Goal: Information Seeking & Learning: Learn about a topic

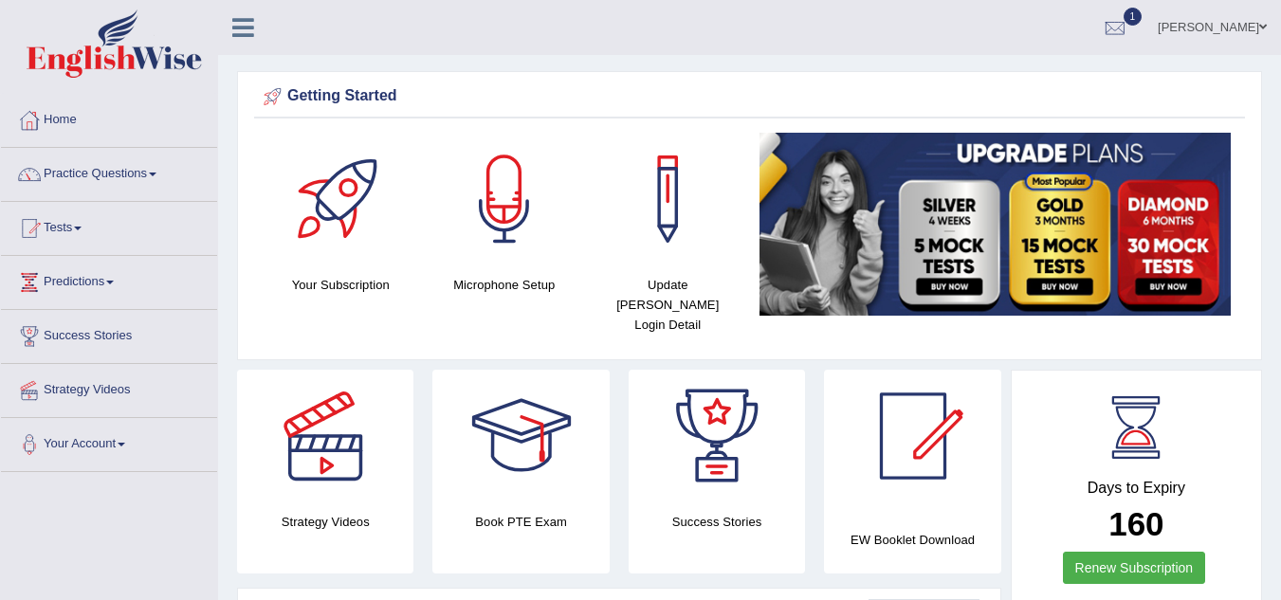
click at [126, 170] on link "Practice Questions" at bounding box center [109, 171] width 216 height 47
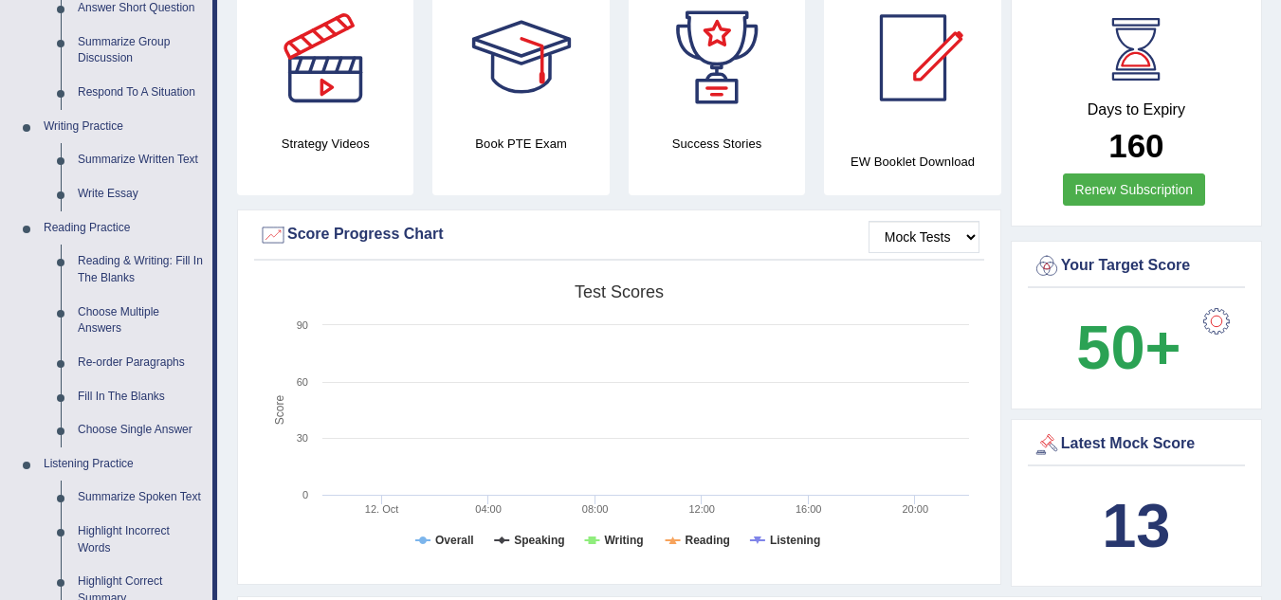
scroll to position [379, 0]
click at [113, 193] on link "Write Essay" at bounding box center [140, 193] width 143 height 34
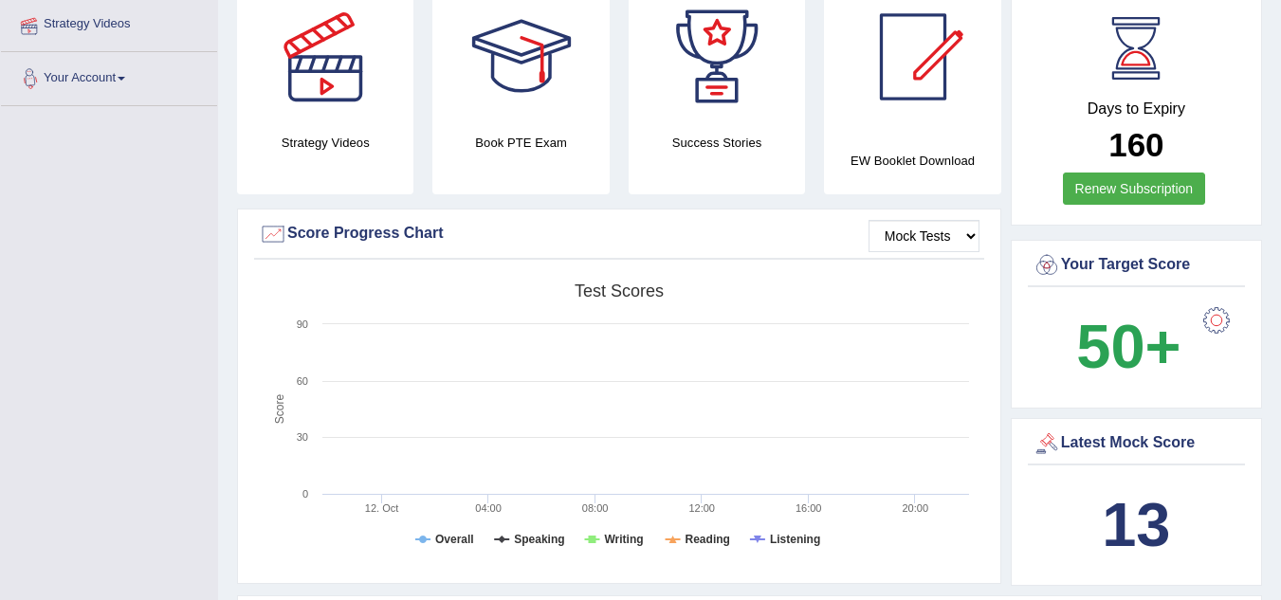
scroll to position [506, 0]
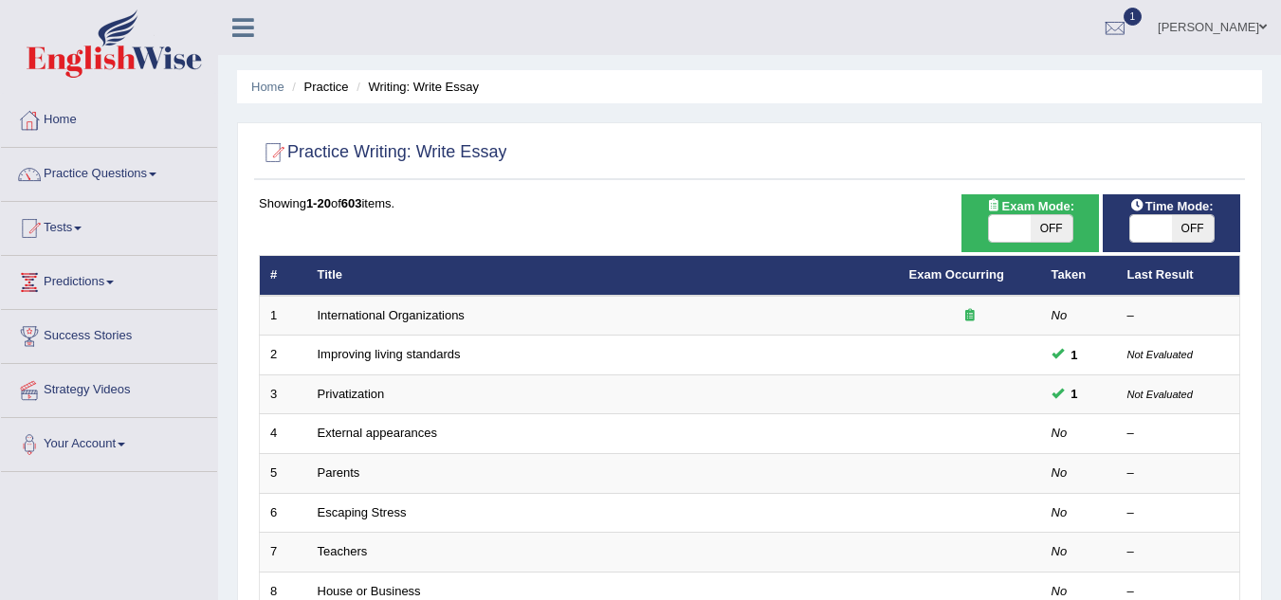
click at [123, 172] on link "Practice Questions" at bounding box center [109, 171] width 216 height 47
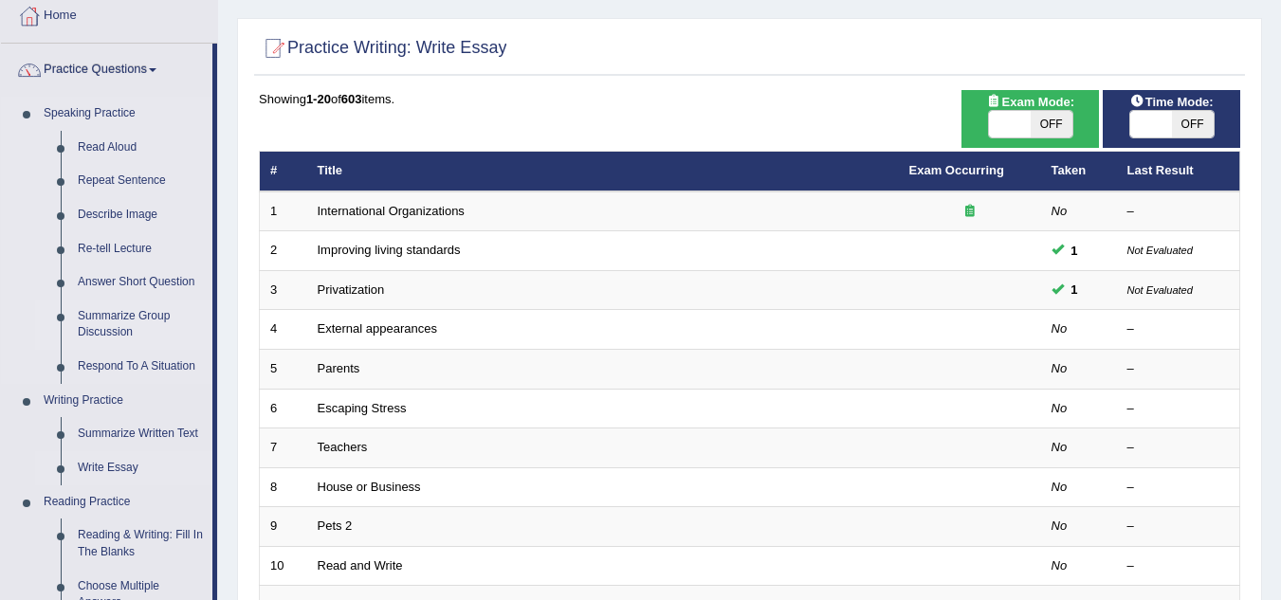
scroll to position [105, 0]
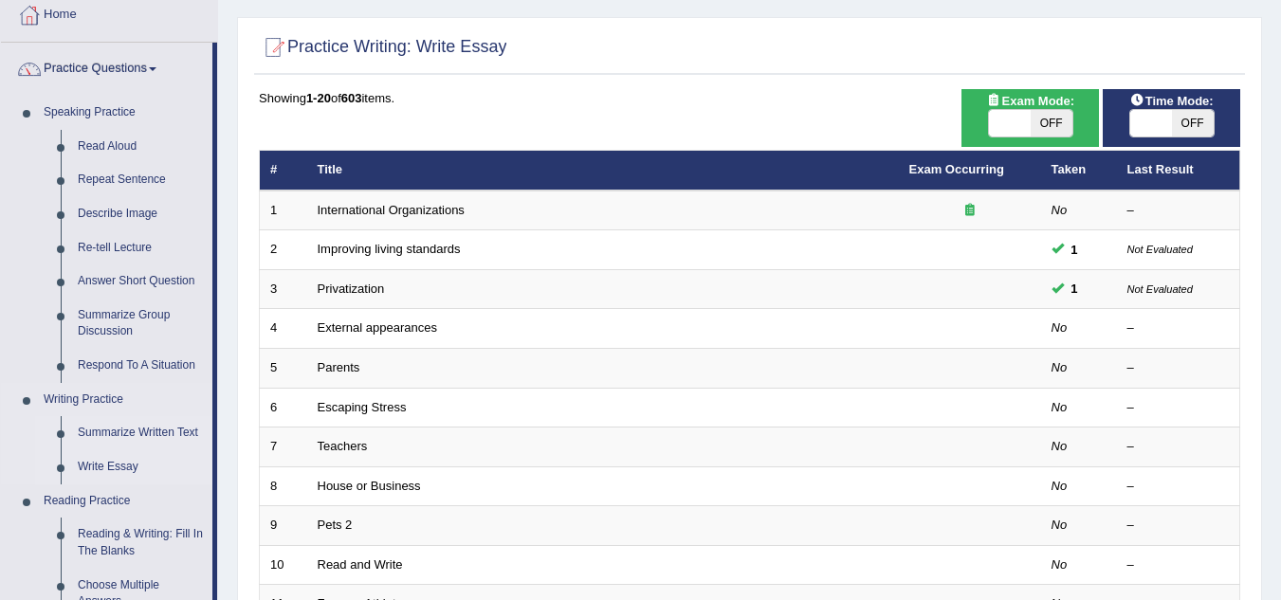
click at [103, 433] on link "Summarize Written Text" at bounding box center [140, 433] width 143 height 34
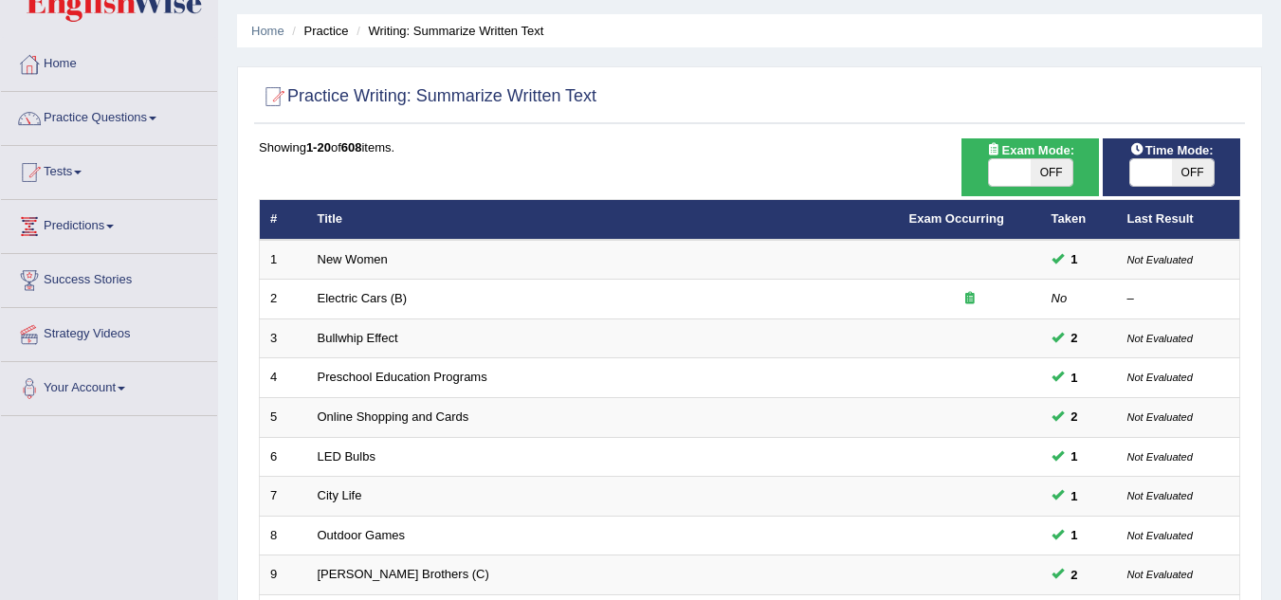
scroll to position [57, 0]
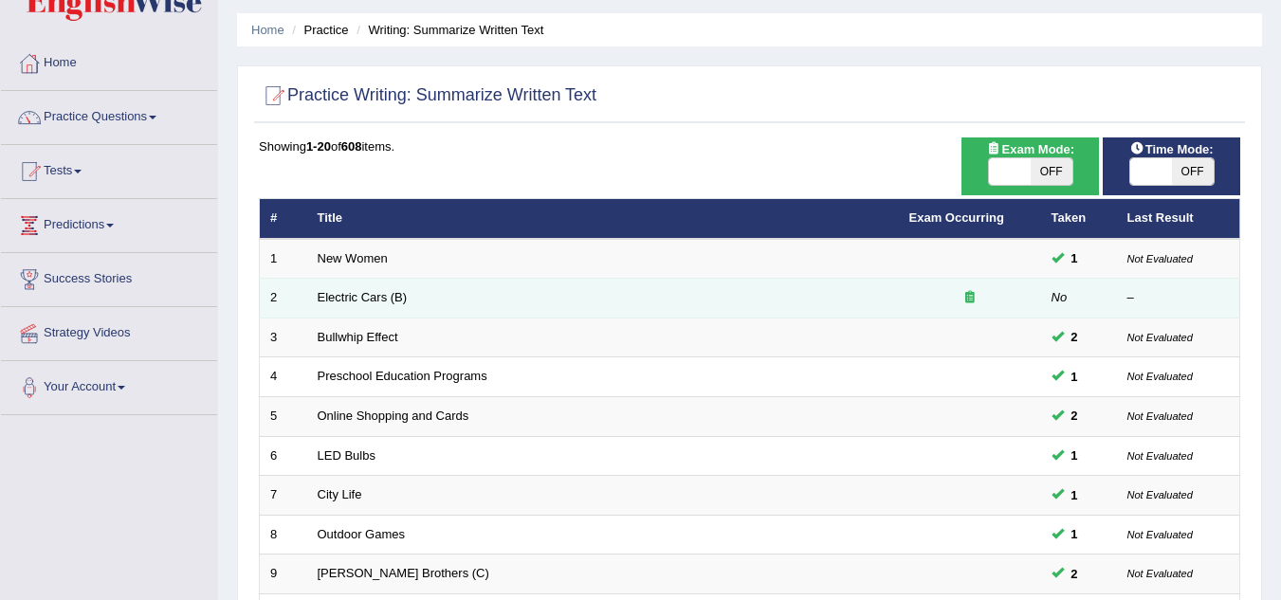
click at [315, 302] on td "Electric Cars (B)" at bounding box center [603, 299] width 592 height 40
click at [328, 294] on link "Electric Cars (B)" at bounding box center [363, 297] width 90 height 14
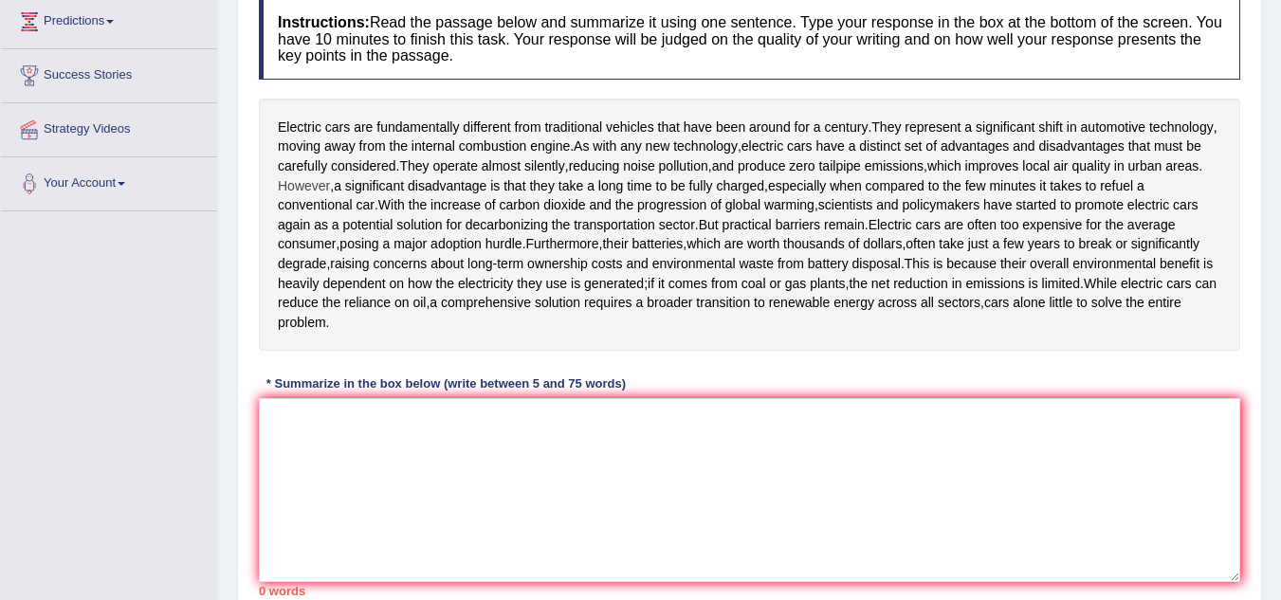
scroll to position [281, 0]
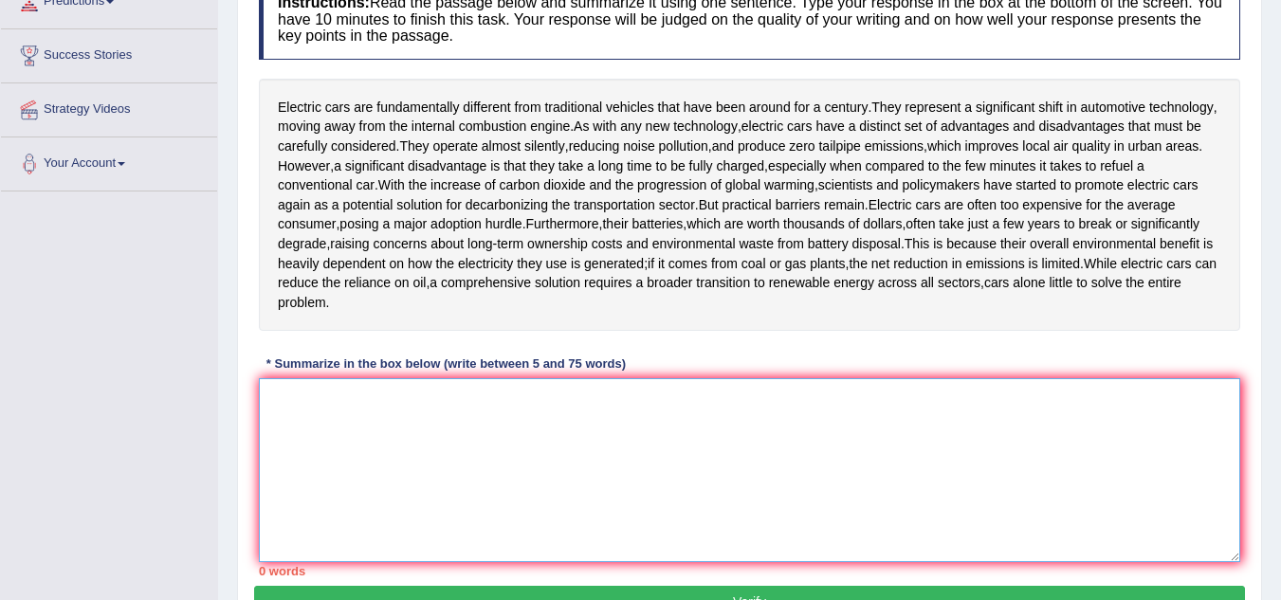
click at [312, 408] on textarea at bounding box center [749, 470] width 981 height 184
type textarea "e"
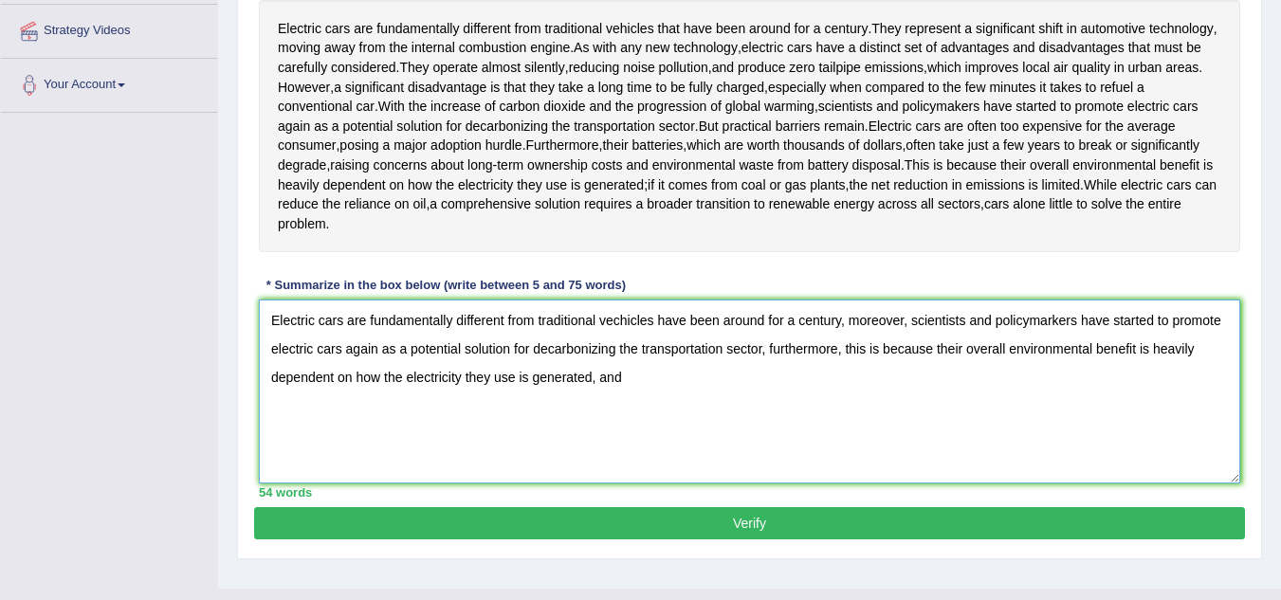
scroll to position [360, 0]
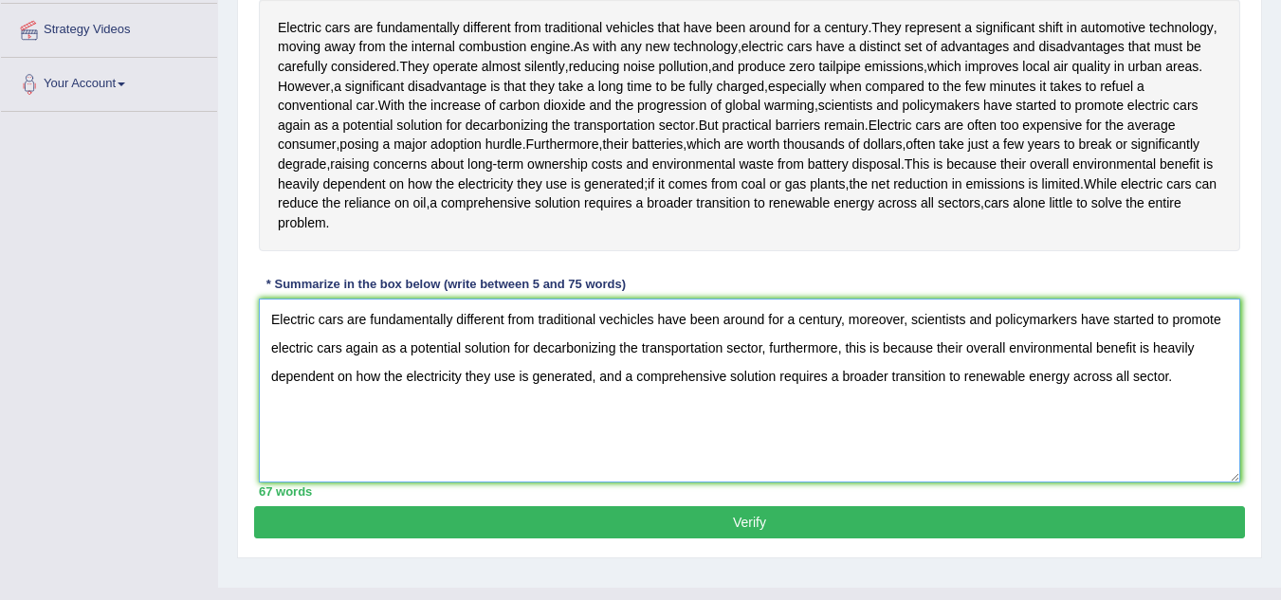
type textarea "Electric cars are fundamentally different from traditional vechicles have been …"
click at [733, 517] on button "Verify" at bounding box center [749, 522] width 991 height 32
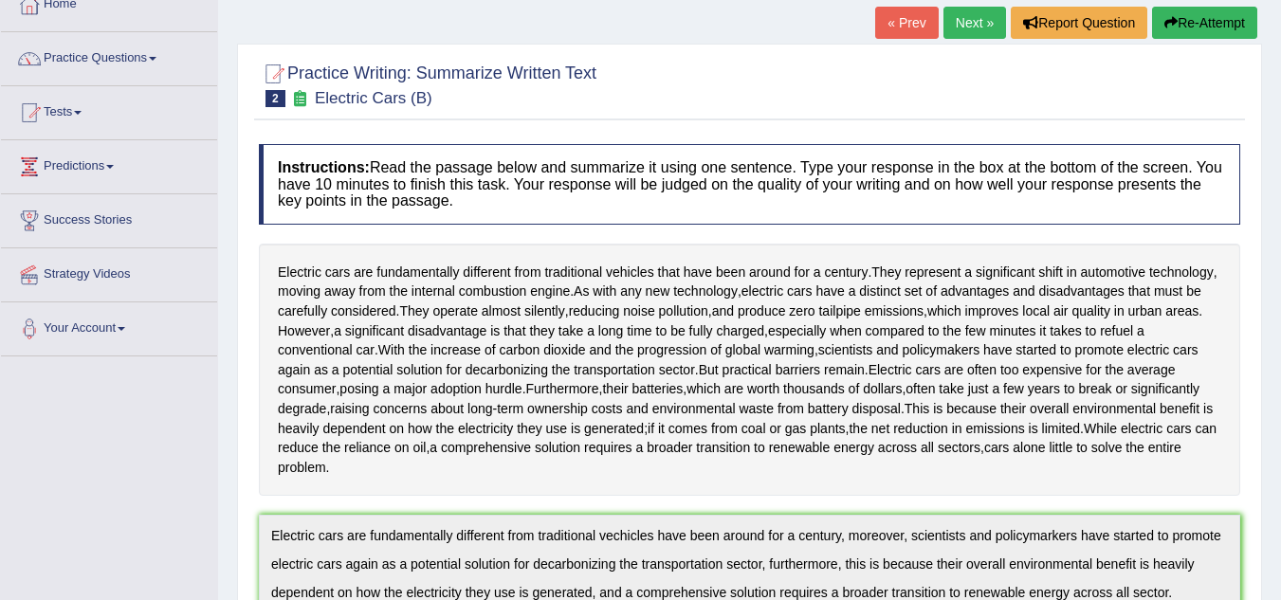
scroll to position [115, 0]
click at [956, 24] on link "Next »" at bounding box center [975, 24] width 63 height 32
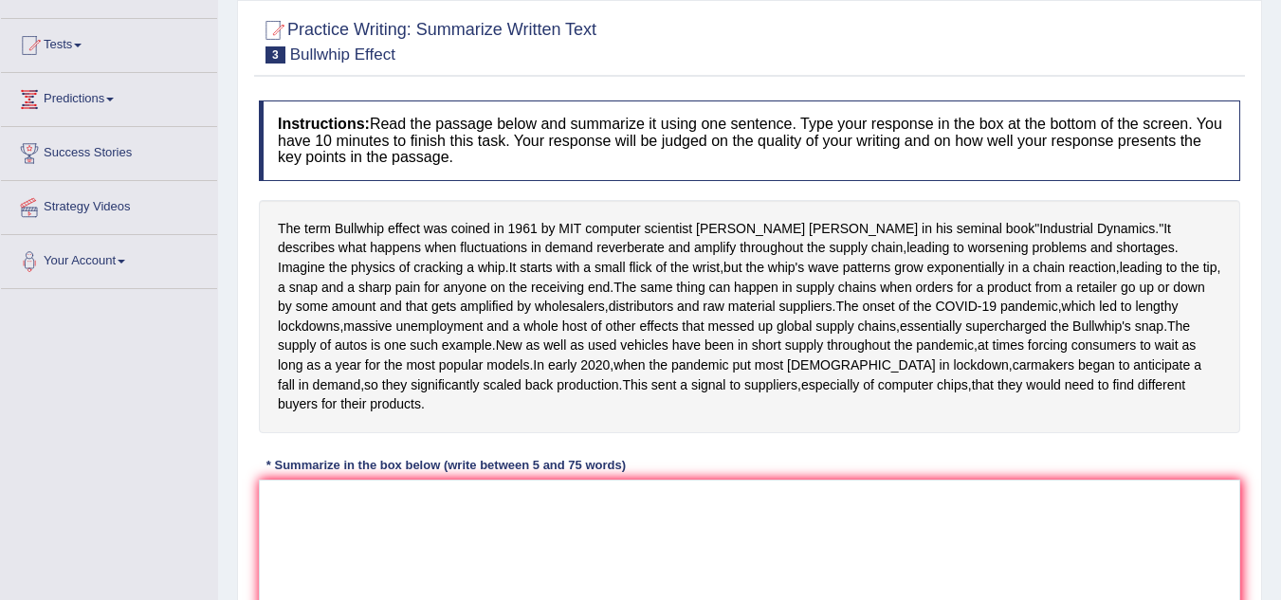
scroll to position [194, 0]
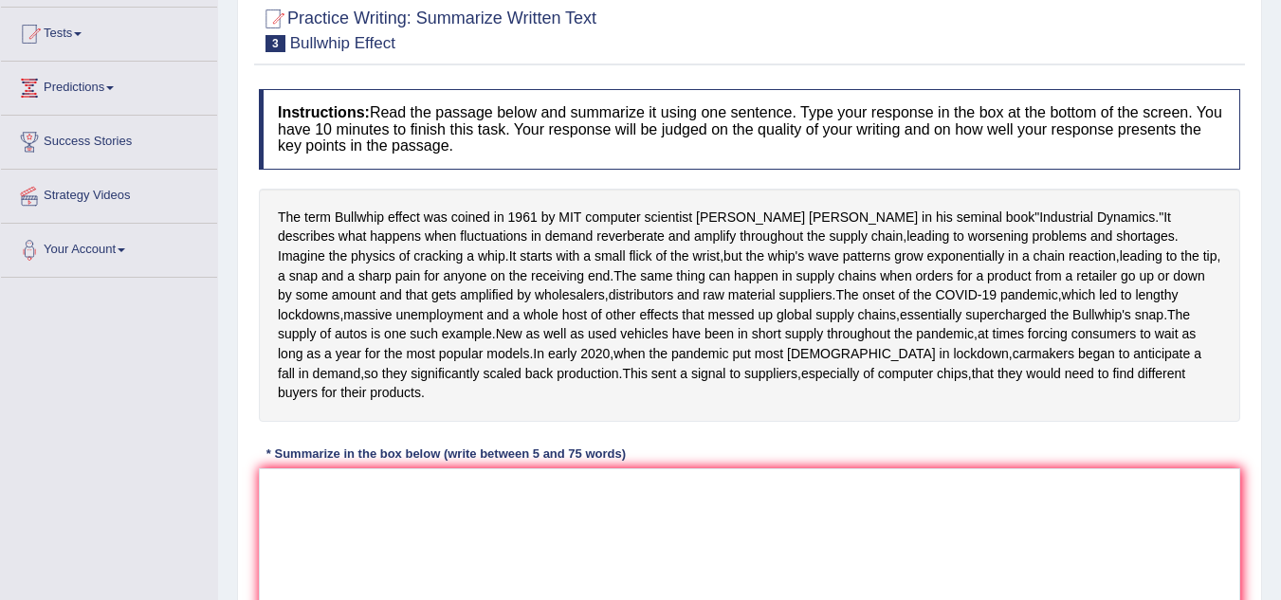
click at [956, 24] on div at bounding box center [749, 29] width 981 height 58
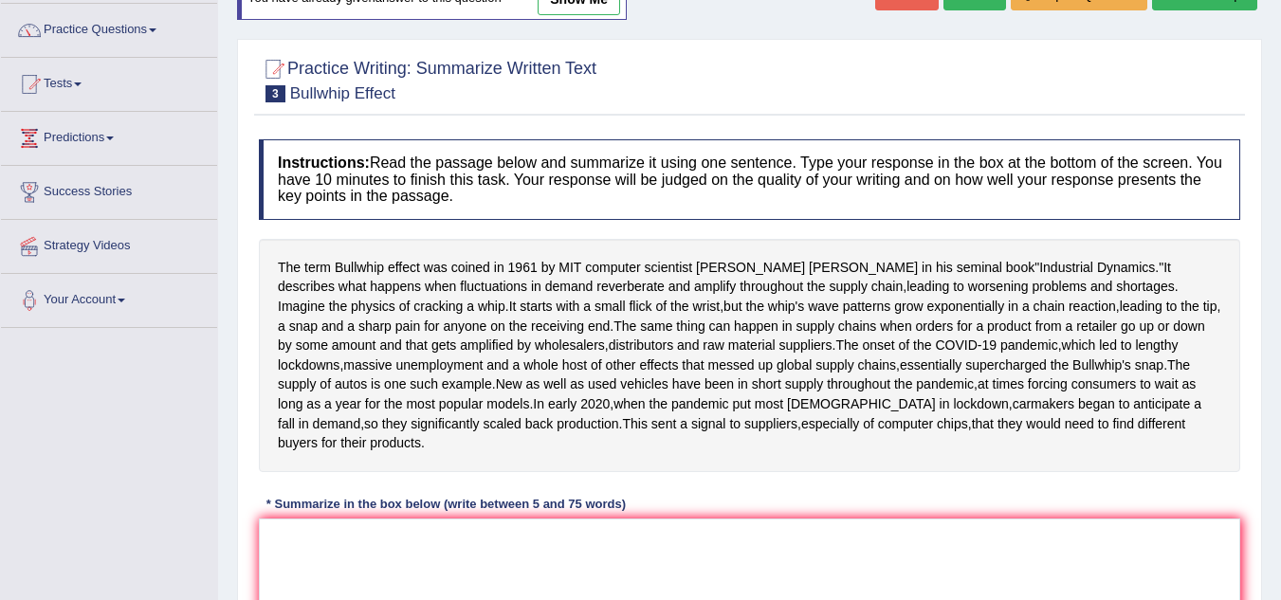
scroll to position [133, 0]
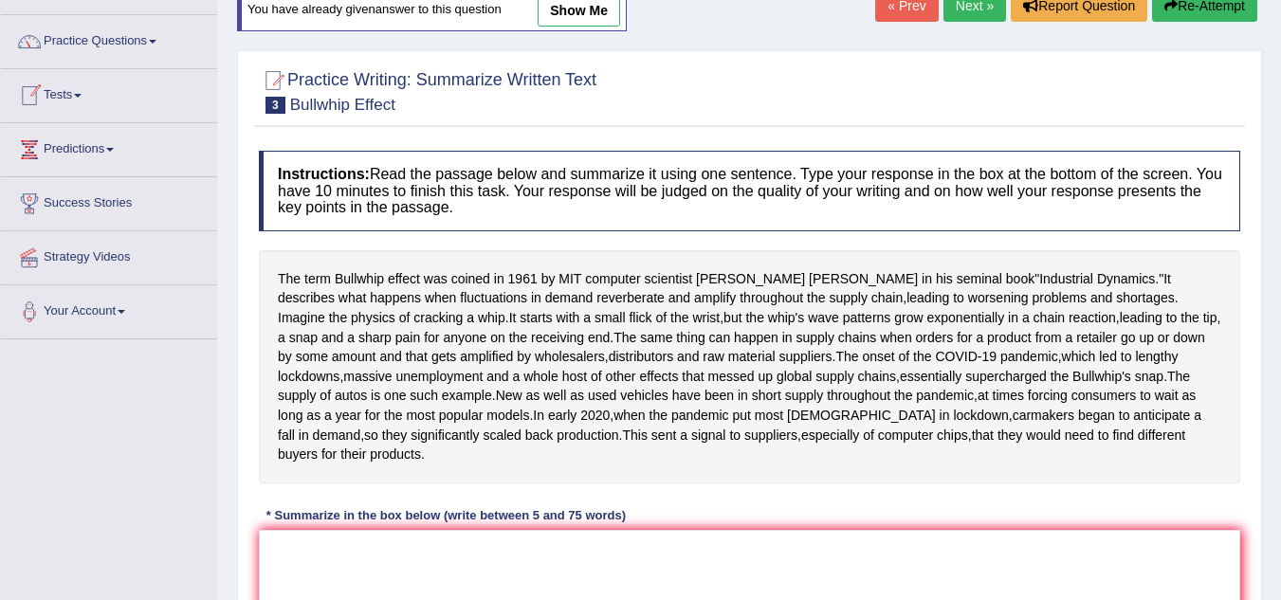
click at [82, 97] on span at bounding box center [78, 96] width 8 height 4
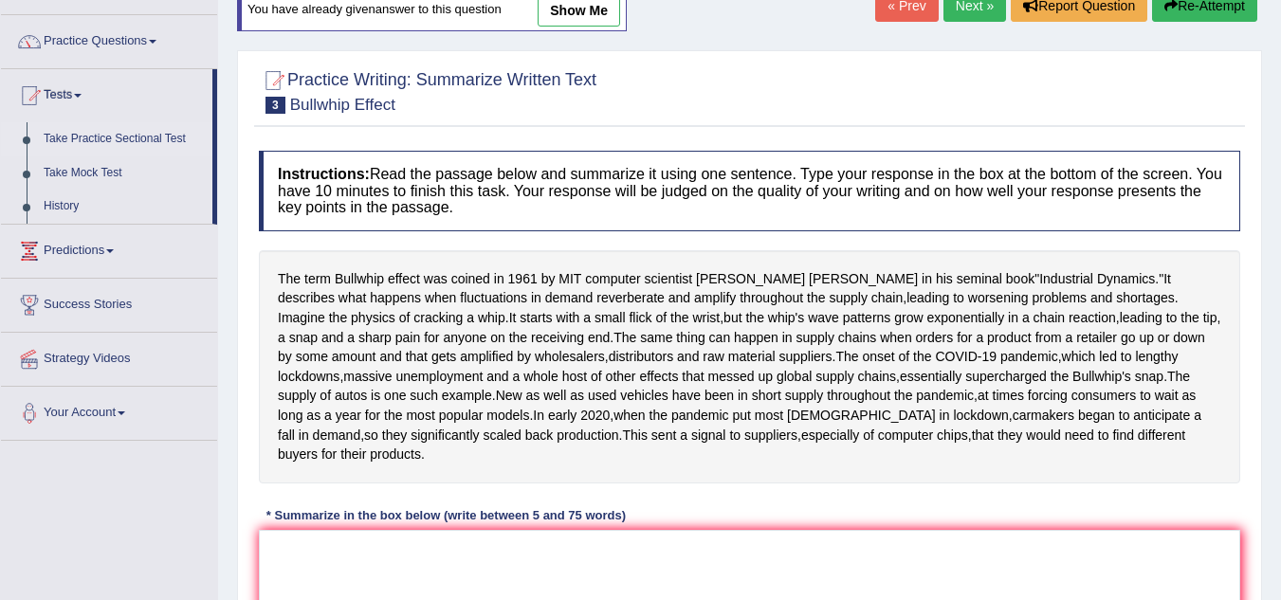
click at [123, 130] on link "Take Practice Sectional Test" at bounding box center [123, 139] width 177 height 34
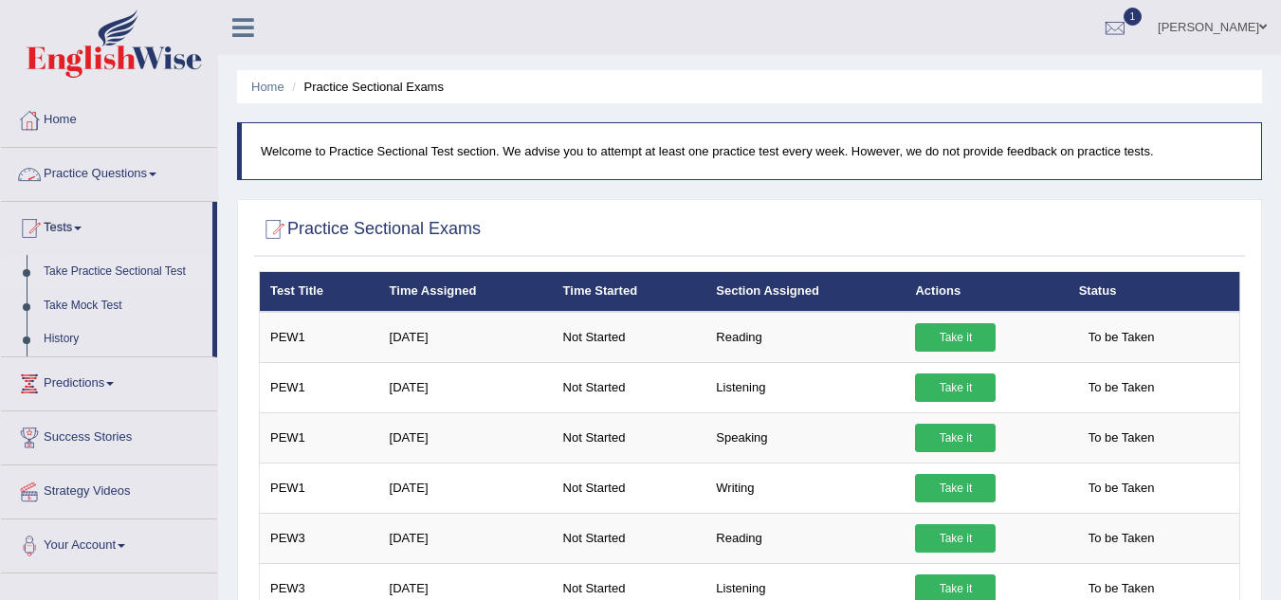
click at [77, 174] on link "Practice Questions" at bounding box center [109, 171] width 216 height 47
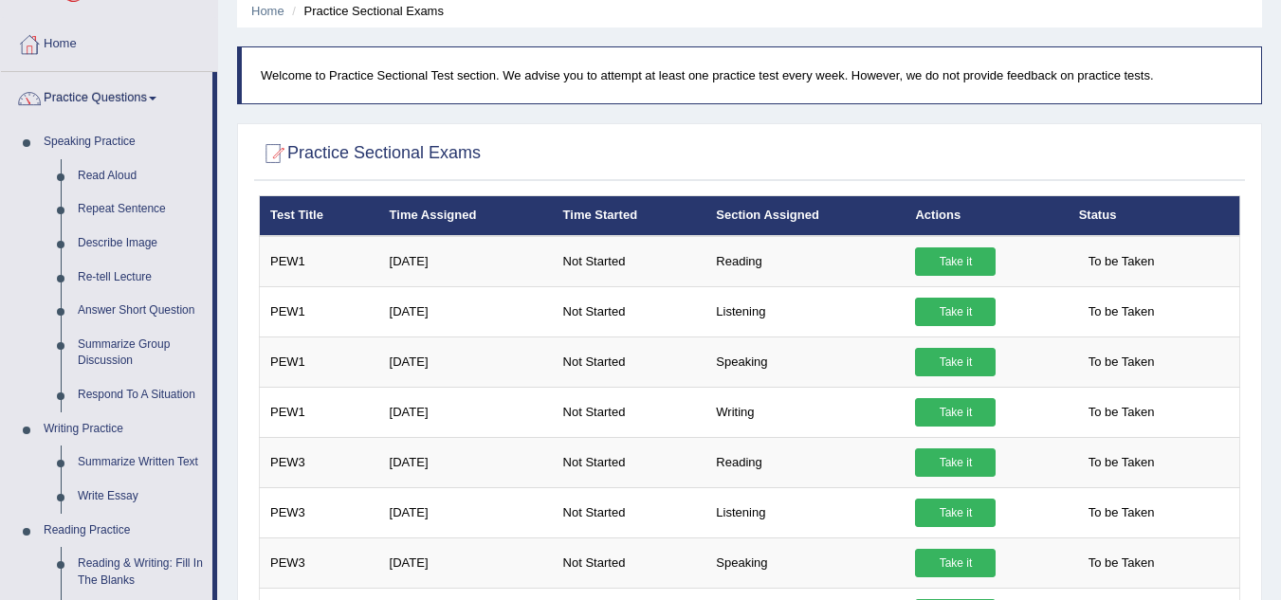
scroll to position [78, 0]
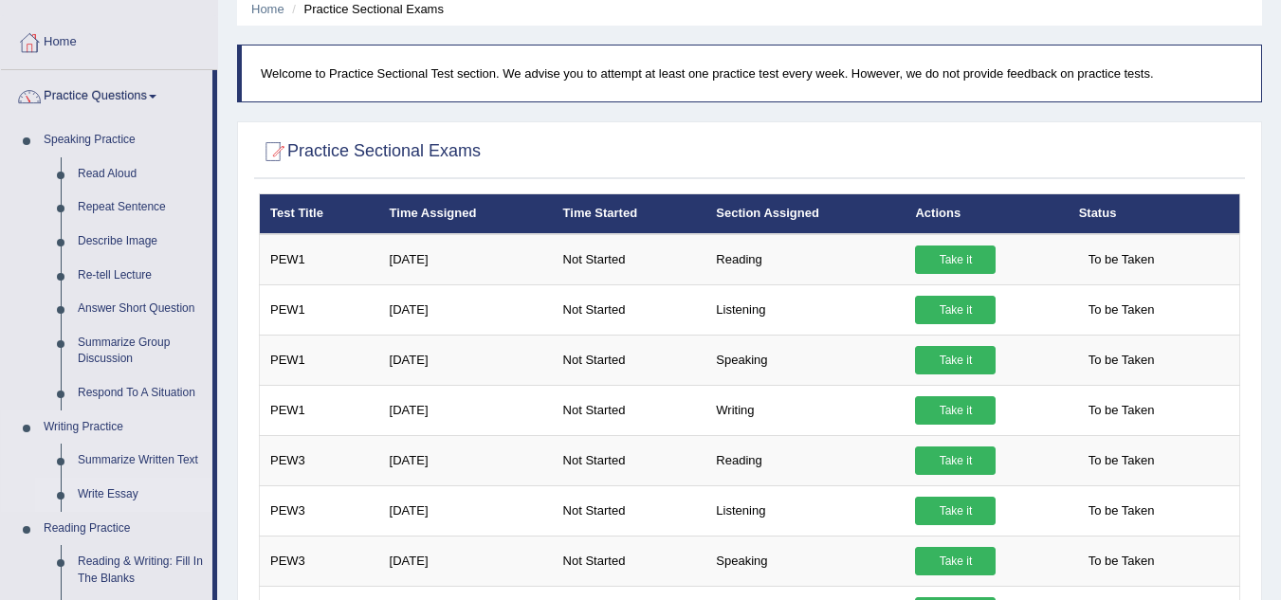
click at [97, 494] on link "Write Essay" at bounding box center [140, 495] width 143 height 34
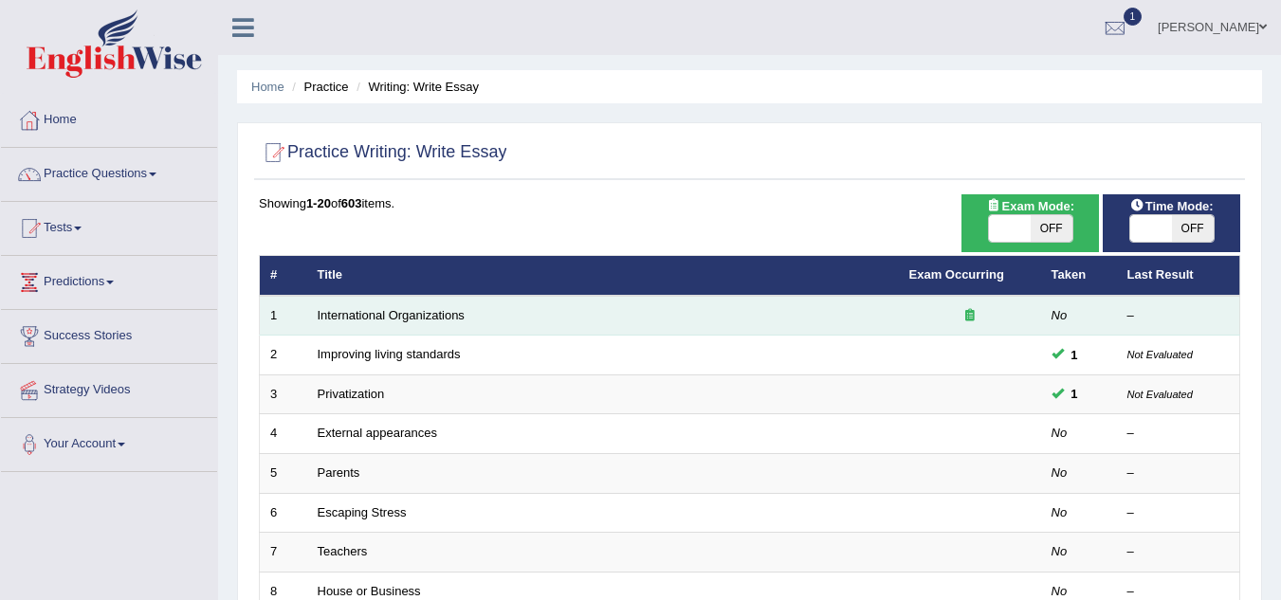
click at [390, 325] on td "International Organizations" at bounding box center [603, 316] width 592 height 40
click at [389, 318] on link "International Organizations" at bounding box center [391, 315] width 147 height 14
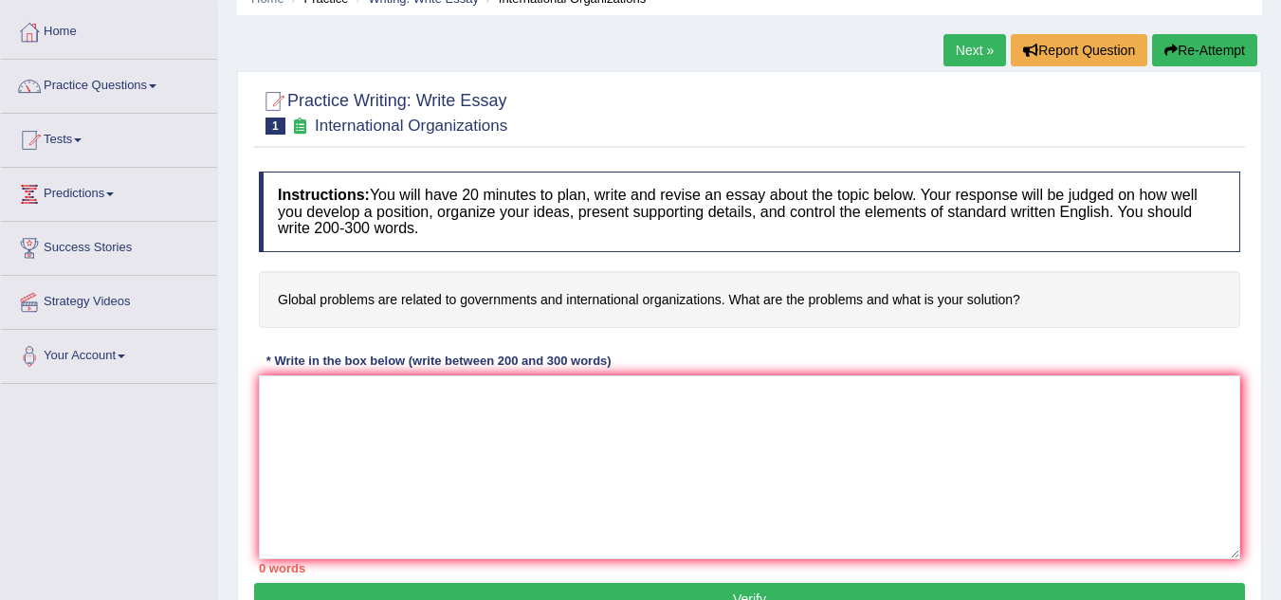
scroll to position [92, 0]
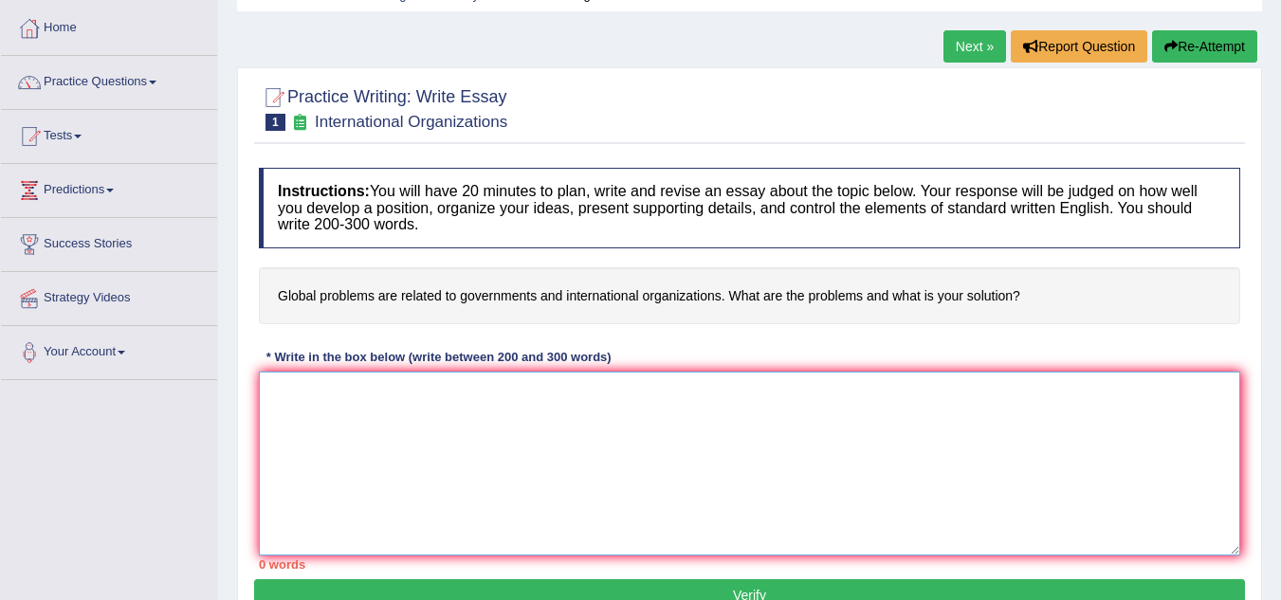
click at [293, 410] on textarea at bounding box center [749, 464] width 981 height 184
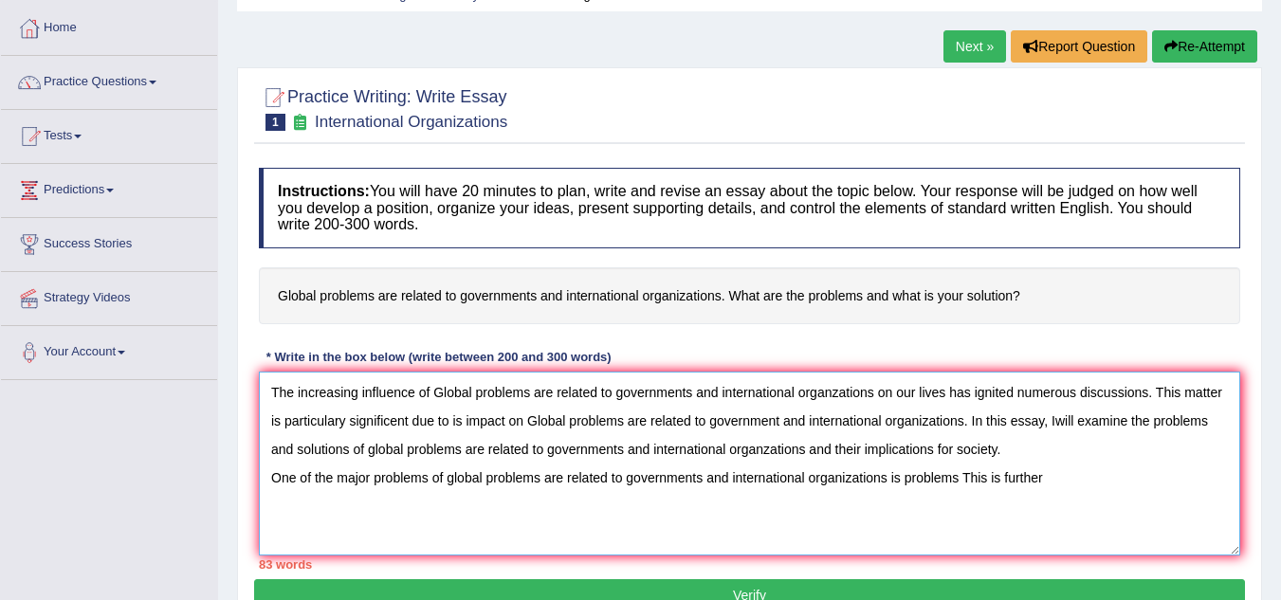
click at [959, 482] on textarea "The increasing influence of Global problems are related to governments and inte…" at bounding box center [749, 464] width 981 height 184
click at [1100, 481] on textarea "The increasing influence of Global problems are related to governments and inte…" at bounding box center [749, 464] width 981 height 184
click at [983, 479] on textarea "The increasing influence of Global problems are related to governments and inte…" at bounding box center [749, 464] width 981 height 184
click at [1075, 471] on textarea "The increasing influence of Global problems are related to governments and inte…" at bounding box center [749, 464] width 981 height 184
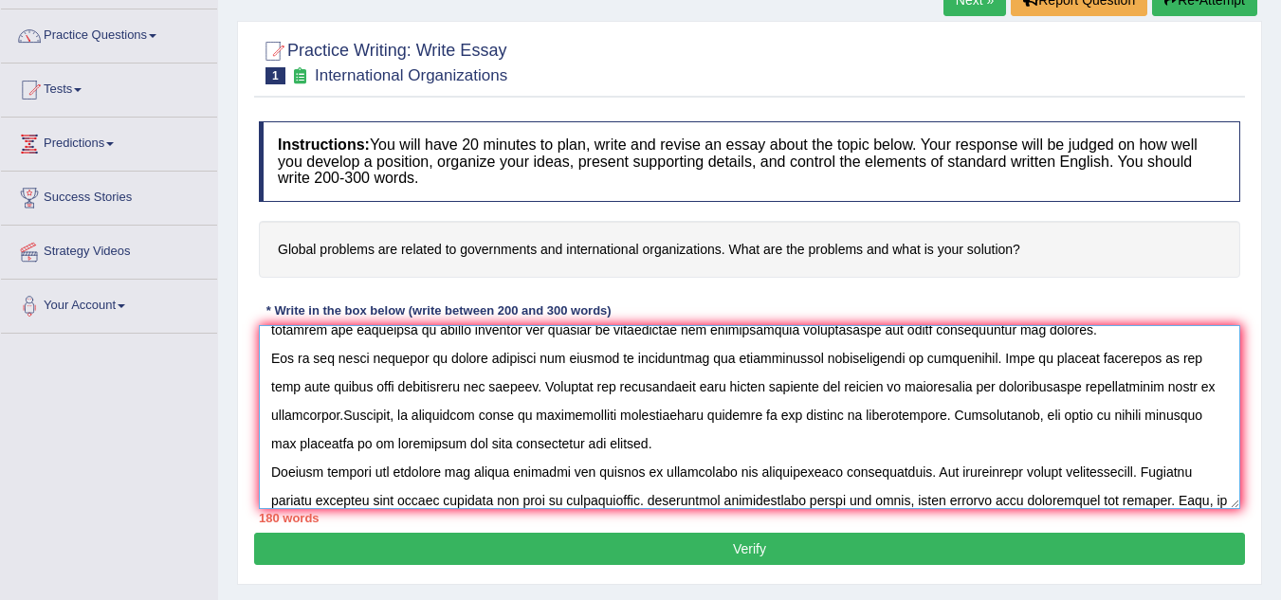
scroll to position [101, 0]
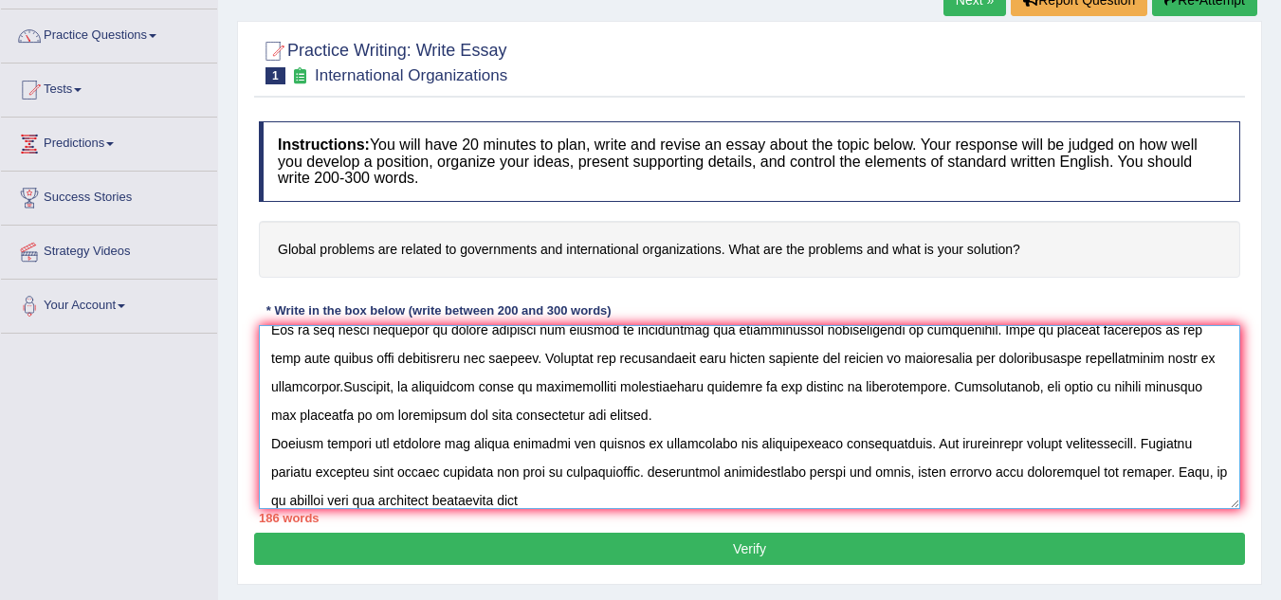
click at [1065, 491] on textarea at bounding box center [749, 417] width 981 height 184
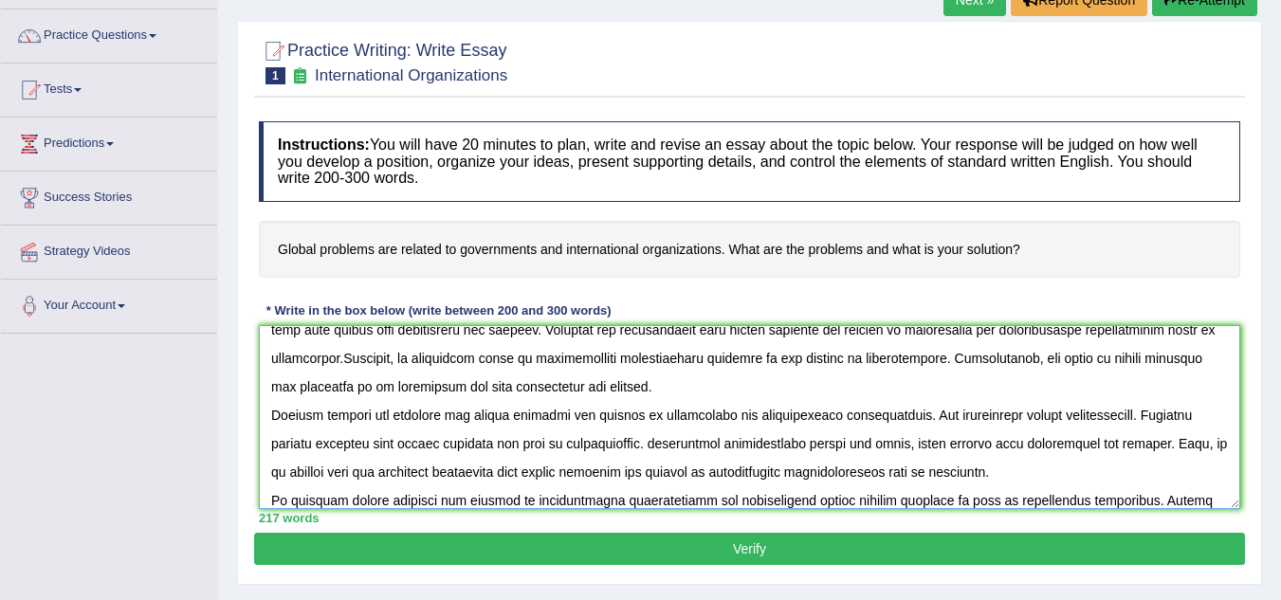
scroll to position [158, 0]
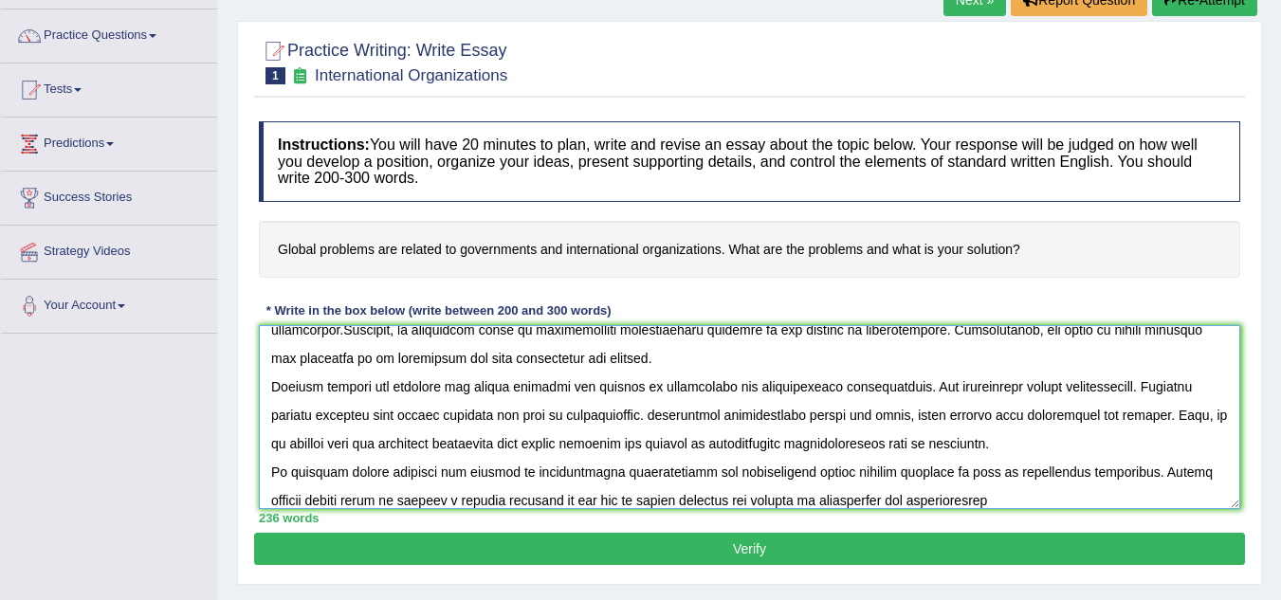
click at [967, 505] on textarea at bounding box center [749, 417] width 981 height 184
click at [1035, 490] on textarea at bounding box center [749, 417] width 981 height 184
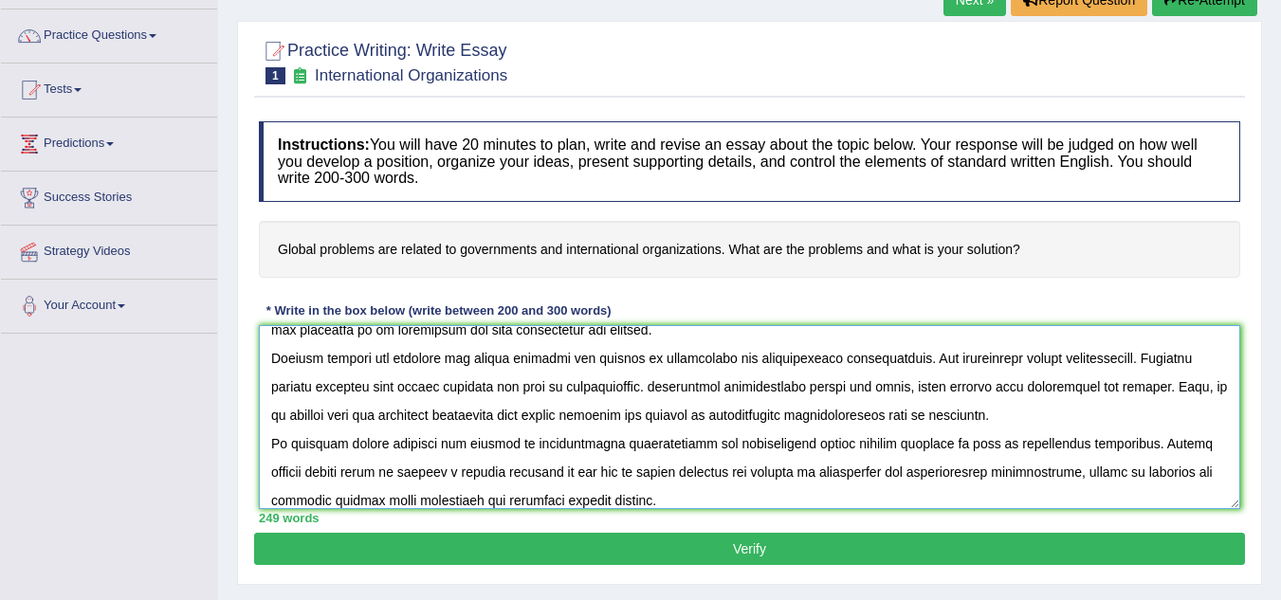
scroll to position [199, 0]
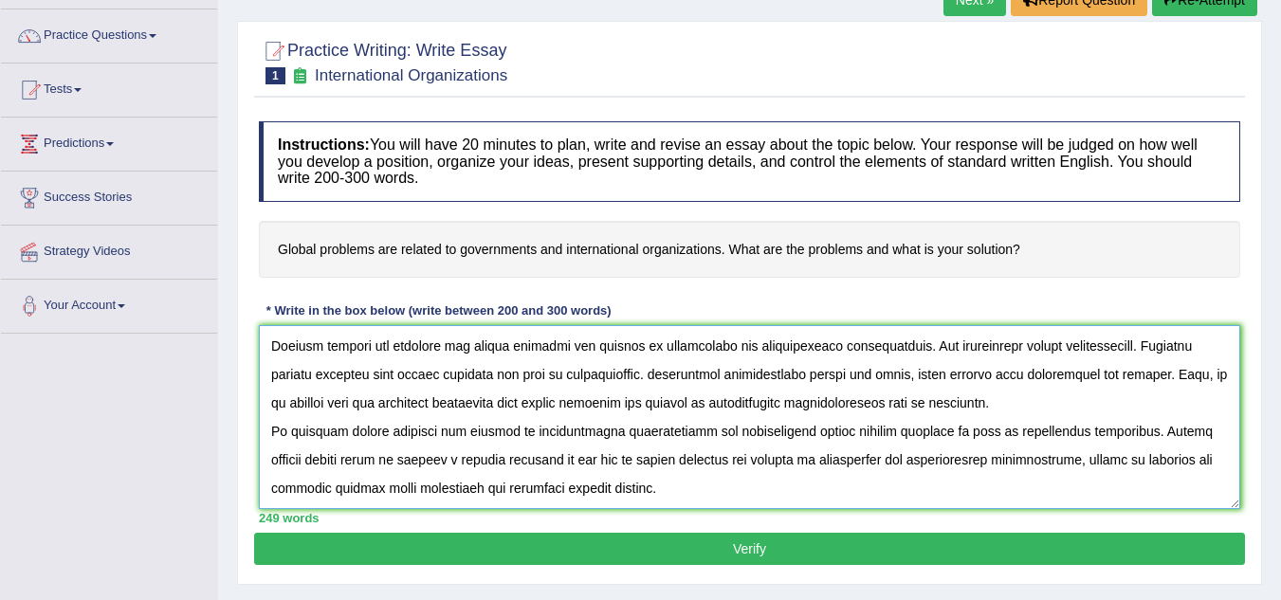
type textarea "The increasing influence of Global problems are related to governments and inte…"
click at [741, 558] on button "Verify" at bounding box center [749, 549] width 991 height 32
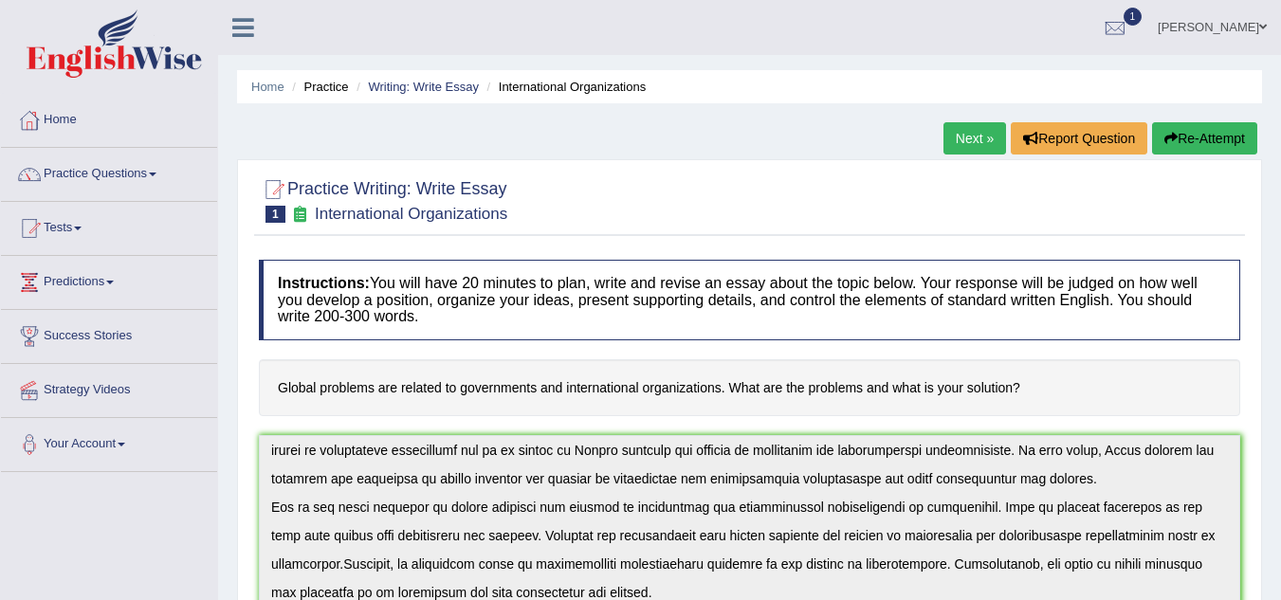
scroll to position [0, 0]
